Goal: Transaction & Acquisition: Book appointment/travel/reservation

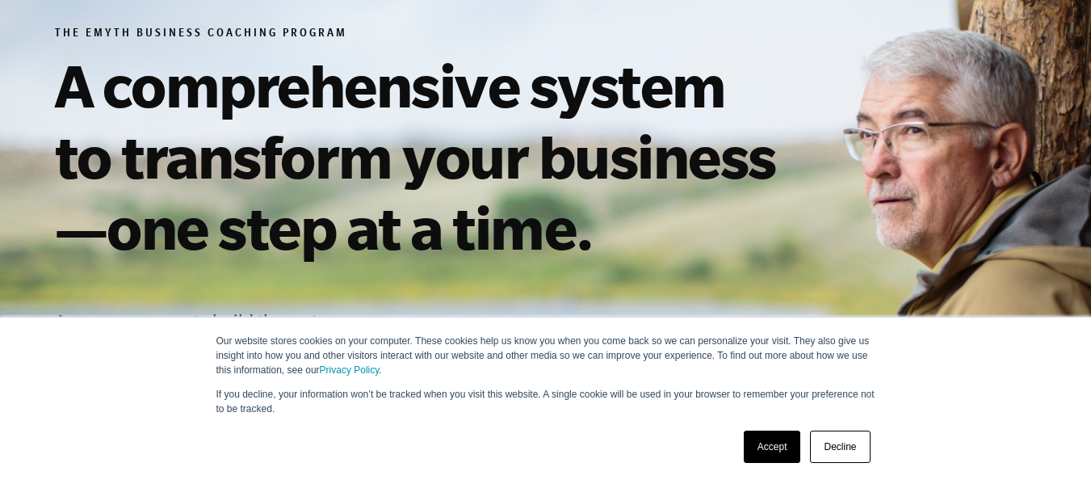
click at [751, 452] on link "Accept" at bounding box center [772, 446] width 57 height 32
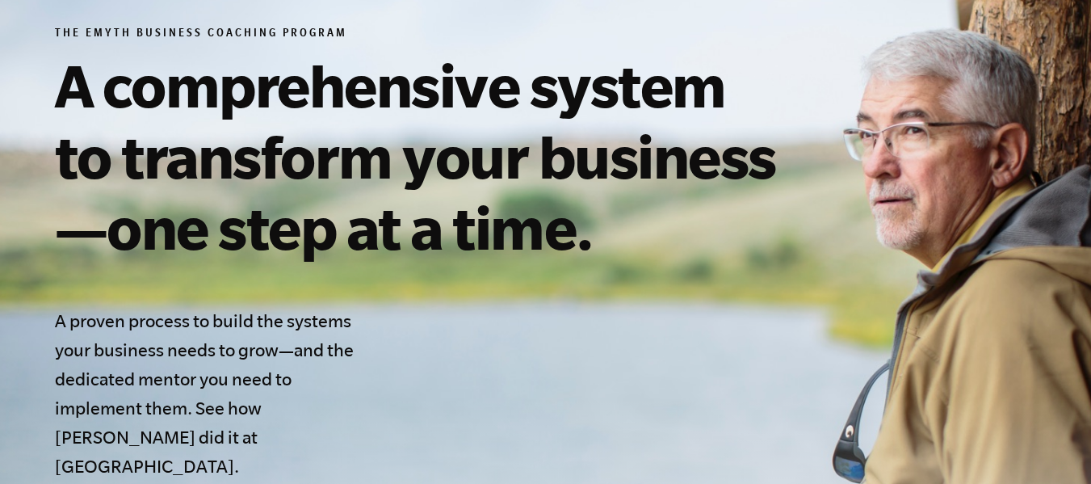
scroll to position [711, 0]
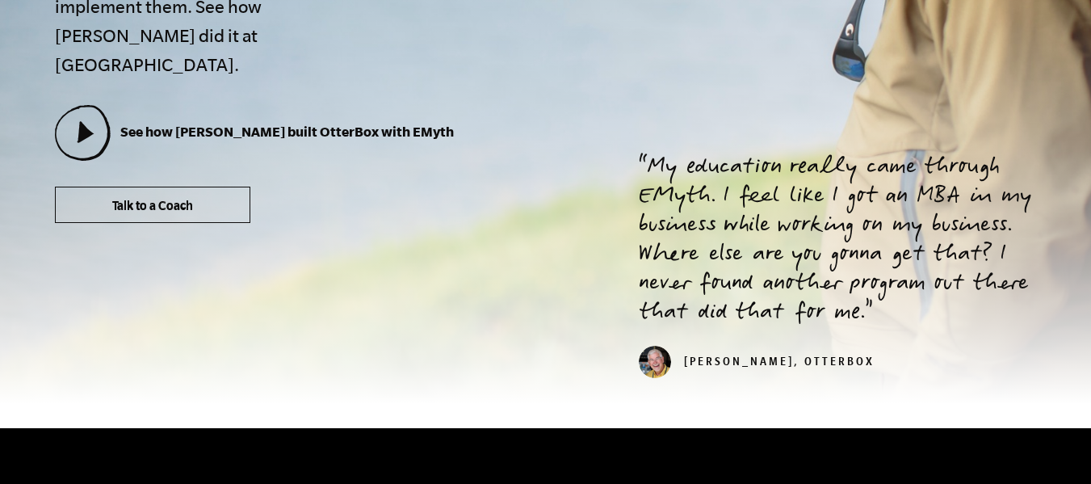
click at [166, 199] on span "Talk to a Coach" at bounding box center [152, 206] width 81 height 14
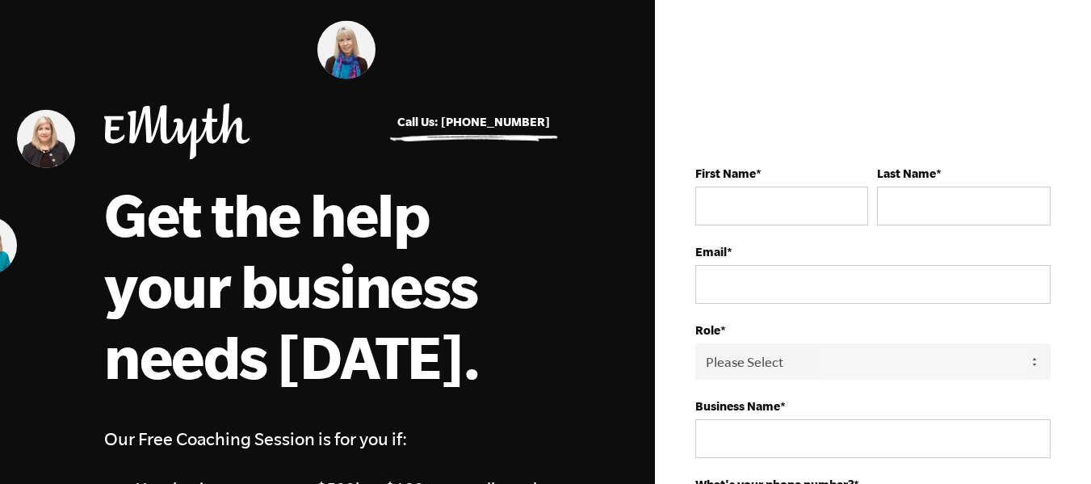
click at [1090, 23] on html "Call Us: +1 541.552.4600 Get the help your business needs today. Our Free Coach…" at bounding box center [545, 242] width 1091 height 484
